Goal: Task Accomplishment & Management: Manage account settings

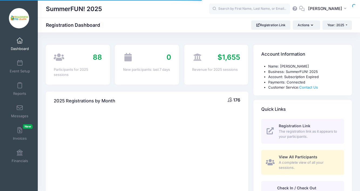
select select
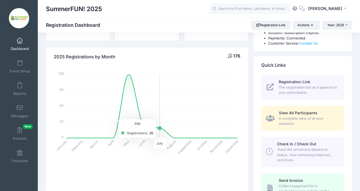
scroll to position [48, 0]
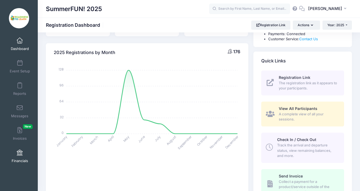
click at [21, 155] on link "Financials" at bounding box center [20, 155] width 26 height 19
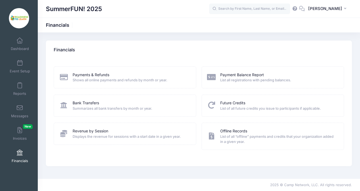
click at [62, 107] on icon at bounding box center [63, 104] width 9 height 7
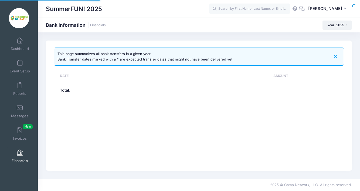
select select "10"
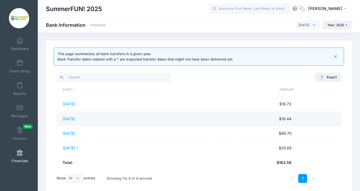
scroll to position [0, 0]
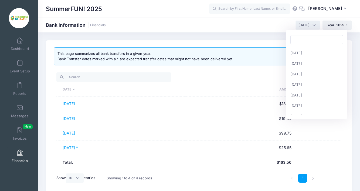
click at [313, 24] on span "August 2025" at bounding box center [307, 25] width 25 height 9
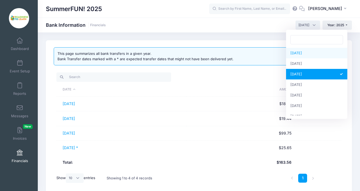
select select "6"
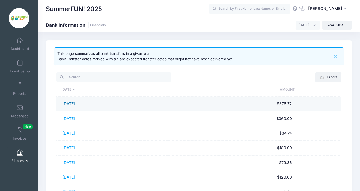
click at [75, 105] on link "06/03/2025" at bounding box center [69, 103] width 12 height 5
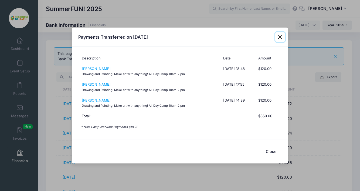
click at [280, 37] on button "Close" at bounding box center [280, 37] width 10 height 10
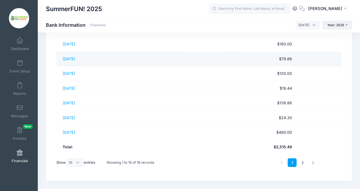
scroll to position [110, 0]
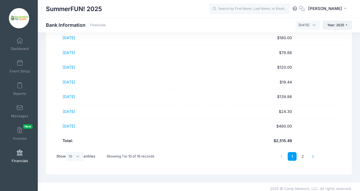
click at [313, 156] on icon at bounding box center [313, 156] width 3 height 3
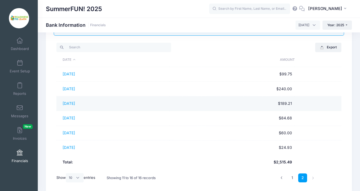
scroll to position [33, 0]
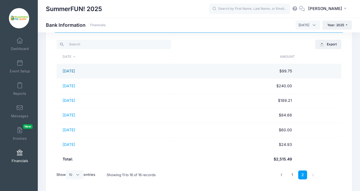
click at [74, 71] on link "06/23/2025" at bounding box center [69, 71] width 12 height 5
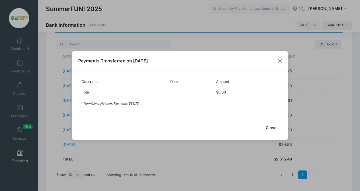
click at [270, 126] on button "Close" at bounding box center [271, 128] width 22 height 12
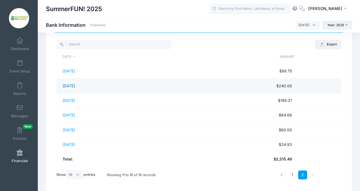
click at [75, 86] on link "06/25/2025" at bounding box center [69, 85] width 12 height 5
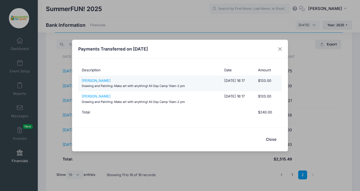
drag, startPoint x: 187, startPoint y: 87, endPoint x: 79, endPoint y: 90, distance: 107.9
click at [79, 90] on td "Saya Lopez Drawing and Painting: Make art with anything! All Day Camp 10am-2 pm" at bounding box center [149, 83] width 143 height 16
drag, startPoint x: 82, startPoint y: 85, endPoint x: 189, endPoint y: 86, distance: 106.8
click at [189, 86] on td "Saya Lopez Drawing and Painting: Make art with anything! All Day Camp 10am-2 pm" at bounding box center [149, 83] width 143 height 16
copy small "Drawing and Painting: Make art with anything! All Day Camp 10am-2 pm"
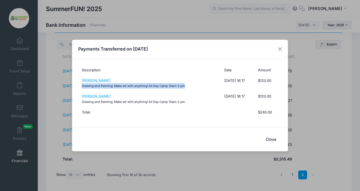
click at [272, 137] on button "Close" at bounding box center [271, 140] width 22 height 12
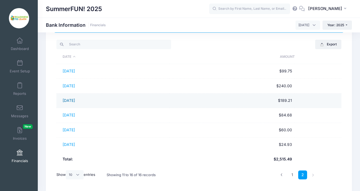
click at [75, 101] on link "06/26/2025" at bounding box center [69, 100] width 12 height 5
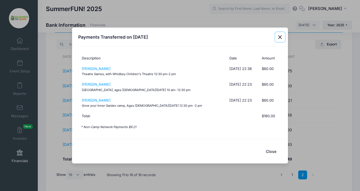
click at [281, 37] on button "Close" at bounding box center [280, 37] width 10 height 10
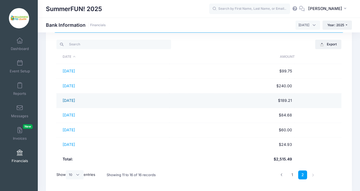
click at [75, 101] on link "06/26/2025" at bounding box center [69, 100] width 12 height 5
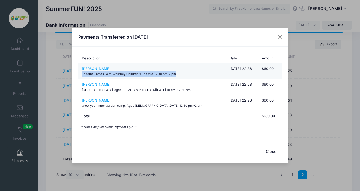
drag, startPoint x: 82, startPoint y: 74, endPoint x: 180, endPoint y: 75, distance: 98.5
click at [180, 75] on td "Maia Rose Dominguez Theatre Games, with Whidbey Children's Theatre 12:30 pm-2 pm" at bounding box center [152, 71] width 148 height 16
copy small "Theatre Games, with Whidbey Children's Theatre 12:30 pm-2 pm"
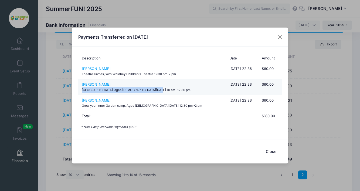
drag, startPoint x: 104, startPoint y: 89, endPoint x: 155, endPoint y: 90, distance: 51.0
click at [155, 90] on td "Caitlin Kahrs Inner Garden Camp, ages 10-14, 10 am- 12:30 pm" at bounding box center [152, 87] width 148 height 16
copy small "Inner Garden Camp, ages 10-14, 10 am- 12:30 pm"
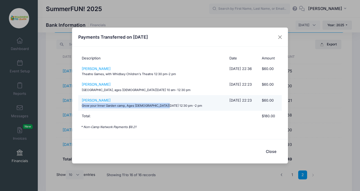
drag, startPoint x: 82, startPoint y: 106, endPoint x: 165, endPoint y: 104, distance: 82.8
click at [165, 104] on td "Emerson Kahrs Grow your Inner Garden camp, Ages 6-9, 12:30 pm -2 pm" at bounding box center [152, 103] width 148 height 16
copy small "Grow your Inner Garden camp, Ages 6-9, 12:30 pm -2 pm"
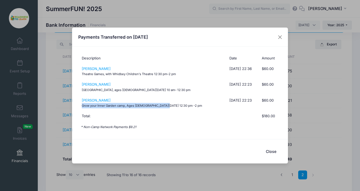
click at [271, 152] on button "Close" at bounding box center [271, 151] width 22 height 12
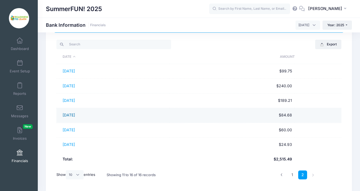
click at [73, 113] on link "06/27/2025" at bounding box center [69, 114] width 12 height 5
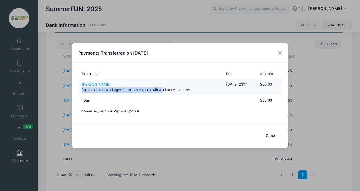
drag, startPoint x: 82, startPoint y: 90, endPoint x: 156, endPoint y: 90, distance: 74.5
click at [156, 90] on td "Hudsen Switzer Inner Garden Camp, ages 10-14, 10 am- 12:30 pm" at bounding box center [150, 87] width 145 height 16
copy small "[GEOGRAPHIC_DATA], ages [DEMOGRAPHIC_DATA][DATE] 10 am- 12:30 pm"
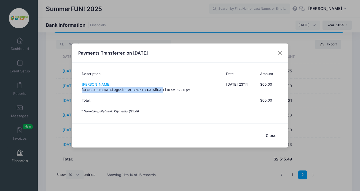
click at [270, 136] on button "Close" at bounding box center [271, 136] width 22 height 12
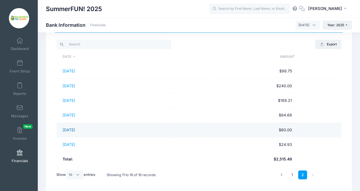
click at [74, 129] on link "06/30/2025" at bounding box center [69, 129] width 12 height 5
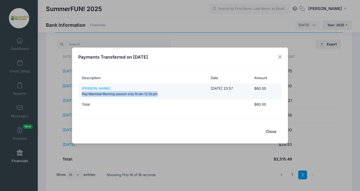
drag, startPoint x: 81, startPoint y: 94, endPoint x: 171, endPoint y: 95, distance: 89.3
click at [171, 95] on td "Ezri Raabe Play Marimba! Morning session only 10 am-12:30 pm" at bounding box center [143, 91] width 130 height 16
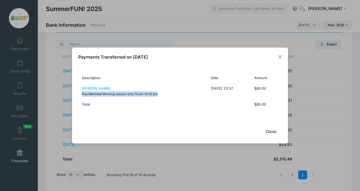
copy small "Play Marimba! Morning session only 10 am-12:30 pm"
click at [272, 129] on button "Close" at bounding box center [271, 131] width 22 height 12
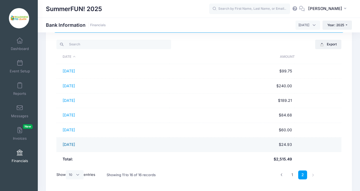
click at [74, 144] on link "06/30/2025" at bounding box center [69, 144] width 12 height 5
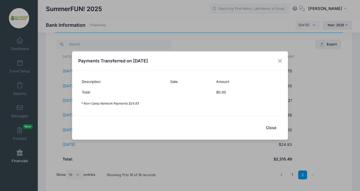
click at [272, 129] on button "Close" at bounding box center [271, 128] width 22 height 12
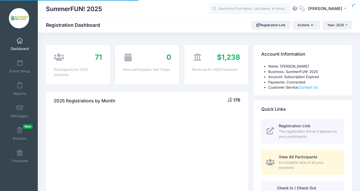
select select
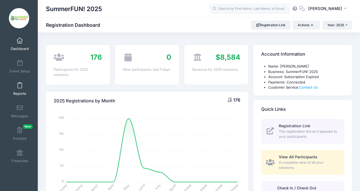
click at [20, 87] on span at bounding box center [20, 86] width 0 height 6
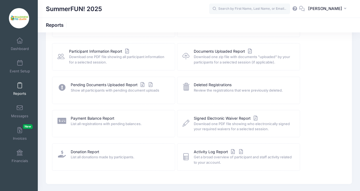
scroll to position [64, 0]
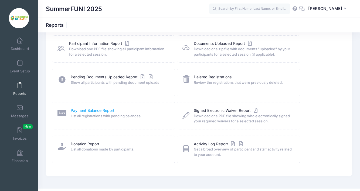
click at [96, 109] on link "Payment Balance Report" at bounding box center [93, 111] width 44 height 6
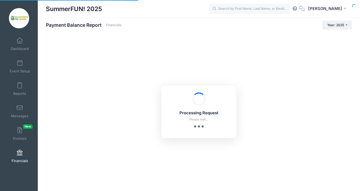
select select "10"
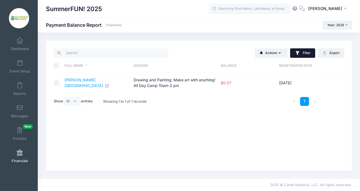
click at [302, 52] on button "Filter" at bounding box center [302, 53] width 25 height 10
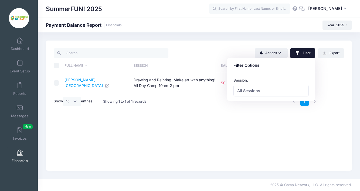
click at [239, 49] on div "Actions Send Payment Reminder Send Email Send SMS Filter Filter Options Session…" at bounding box center [273, 52] width 148 height 11
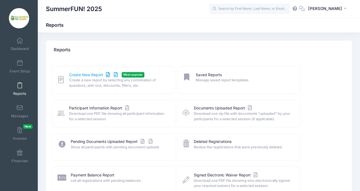
click at [83, 75] on link "Create New Report" at bounding box center [94, 75] width 50 height 6
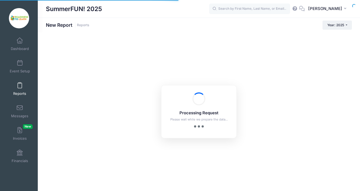
checkbox input "true"
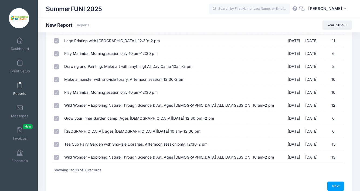
scroll to position [176, 0]
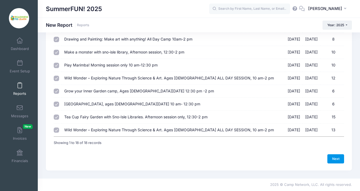
click at [336, 160] on link "Next" at bounding box center [335, 158] width 17 height 9
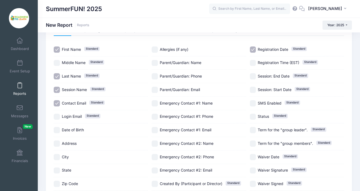
scroll to position [30, 0]
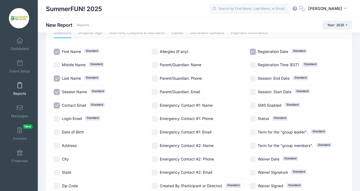
click at [59, 121] on input "Login Email Standard" at bounding box center [57, 119] width 6 height 6
checkbox input "true"
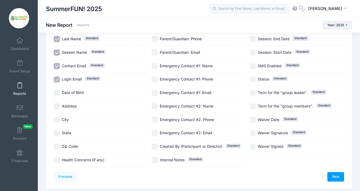
scroll to position [87, 0]
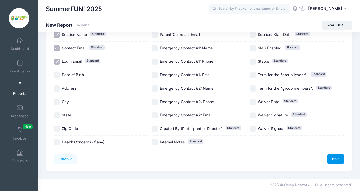
click at [340, 158] on link "Next" at bounding box center [335, 158] width 17 height 9
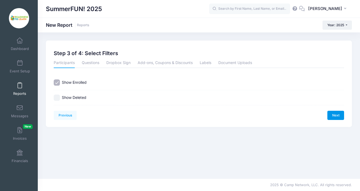
click at [341, 116] on link "Next" at bounding box center [335, 115] width 17 height 9
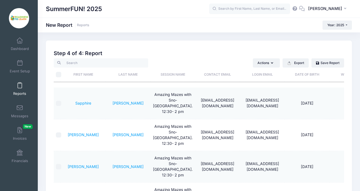
click at [20, 87] on span at bounding box center [20, 86] width 0 height 6
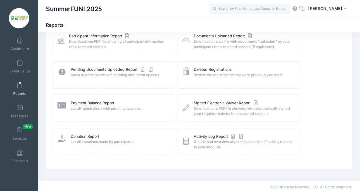
scroll to position [74, 0]
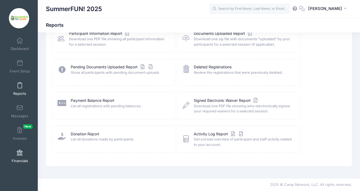
click at [20, 155] on span at bounding box center [20, 153] width 0 height 6
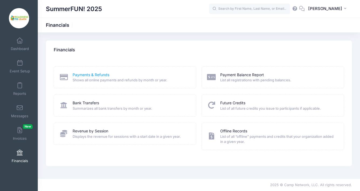
click at [92, 76] on link "Payments & Refunds" at bounding box center [91, 75] width 37 height 6
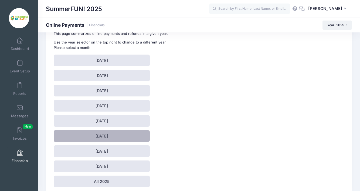
scroll to position [25, 0]
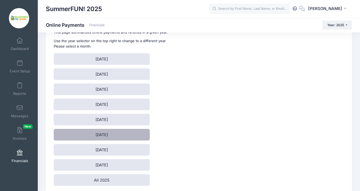
click at [93, 137] on link "[DATE]" at bounding box center [102, 135] width 96 height 12
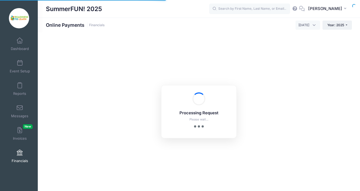
select select "10"
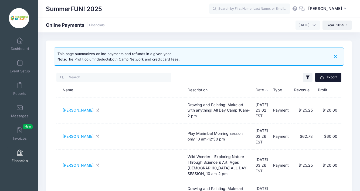
click at [332, 80] on button "Export" at bounding box center [328, 77] width 26 height 9
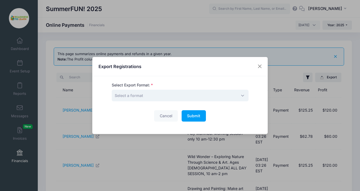
click at [244, 94] on span "Select a format" at bounding box center [180, 96] width 137 height 12
select select "excel"
click at [191, 116] on span "Submit" at bounding box center [193, 115] width 13 height 5
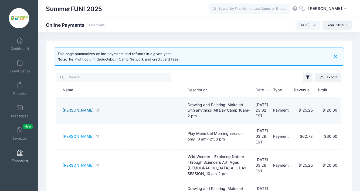
click at [83, 111] on link "[PERSON_NAME]" at bounding box center [81, 110] width 37 height 5
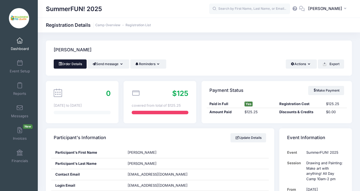
click at [75, 62] on link "Order Details" at bounding box center [70, 63] width 33 height 9
click at [20, 155] on span at bounding box center [20, 153] width 0 height 6
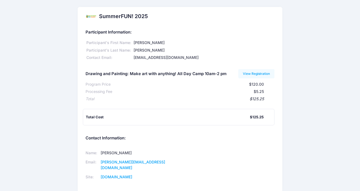
drag, startPoint x: 86, startPoint y: 91, endPoint x: 117, endPoint y: 90, distance: 31.3
click at [117, 90] on div "Processing Fee $5.25" at bounding box center [180, 90] width 189 height 7
copy div "Processing Fee"
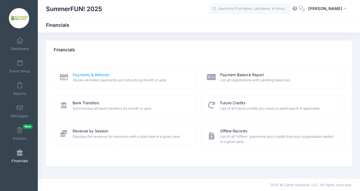
click at [88, 76] on link "Payments & Refunds" at bounding box center [91, 75] width 37 height 6
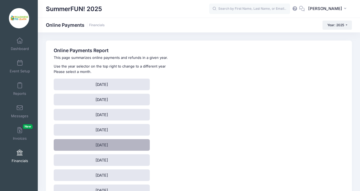
click at [109, 141] on link "[DATE]" at bounding box center [102, 145] width 96 height 12
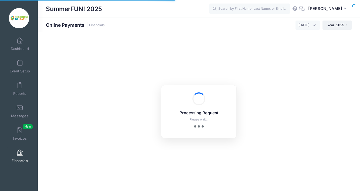
select select "10"
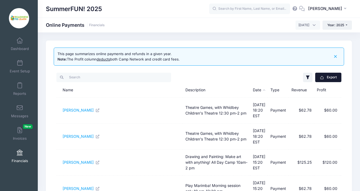
click at [330, 79] on button "Export" at bounding box center [328, 77] width 26 height 9
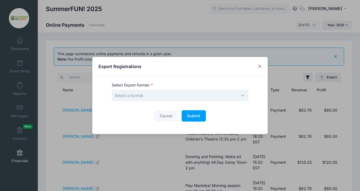
drag, startPoint x: 243, startPoint y: 94, endPoint x: 186, endPoint y: 97, distance: 57.3
click at [243, 94] on span "Select a format" at bounding box center [180, 96] width 137 height 12
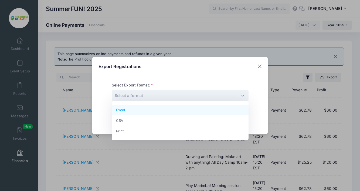
select select "excel"
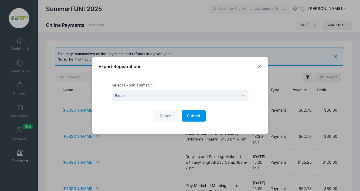
click at [196, 116] on span "Submit" at bounding box center [193, 115] width 13 height 5
